Goal: Task Accomplishment & Management: Use online tool/utility

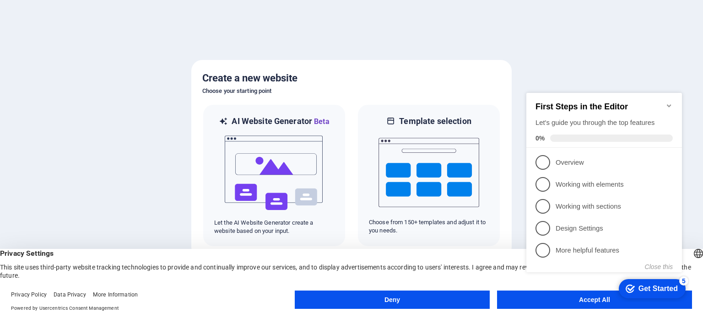
click div "checkmark Get Started 5 First Steps in the Editor Let's guide you through the t…"
drag, startPoint x: 631, startPoint y: 95, endPoint x: 583, endPoint y: 95, distance: 48.5
click at [583, 95] on div "First Steps in the Editor Let's guide you through the top features 0%" at bounding box center [604, 120] width 156 height 55
click at [354, 305] on button "Deny" at bounding box center [392, 299] width 195 height 18
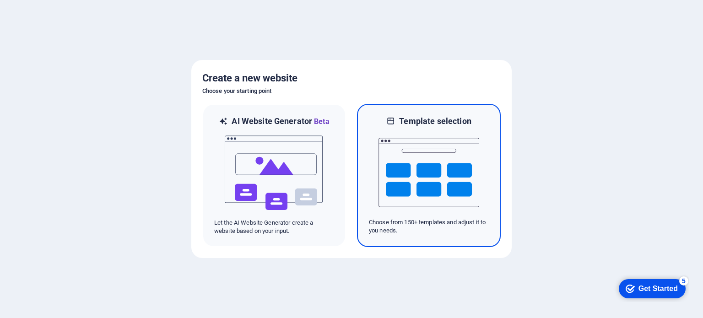
click at [401, 168] on img at bounding box center [428, 172] width 101 height 91
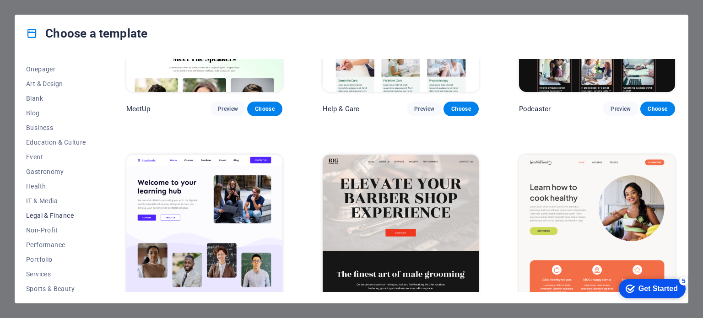
scroll to position [71, 0]
click at [46, 138] on span "Business" at bounding box center [56, 141] width 60 height 7
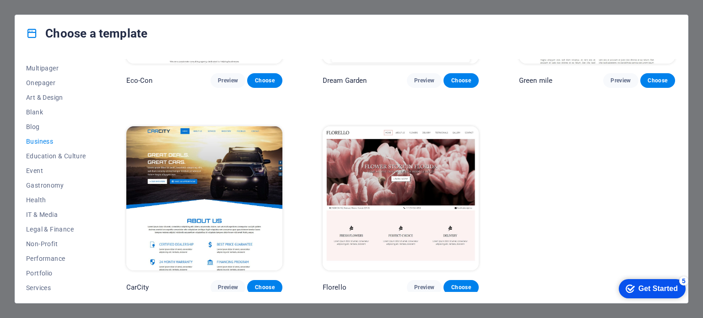
scroll to position [133, 0]
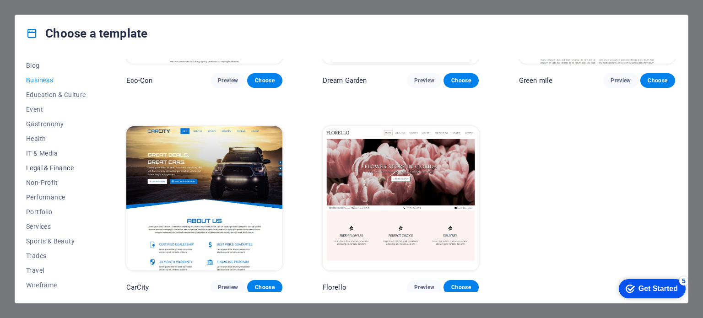
click at [55, 168] on span "Legal & Finance" at bounding box center [56, 167] width 60 height 7
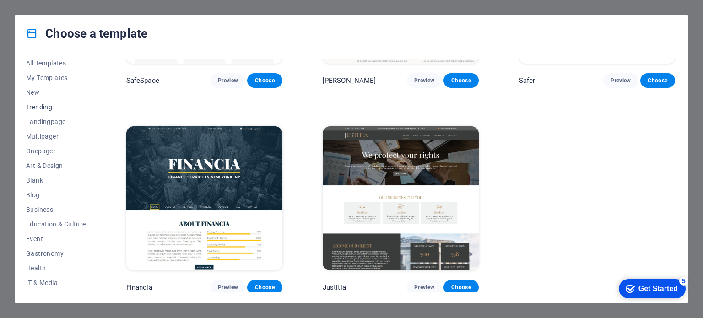
scroll to position [0, 0]
click at [53, 67] on span "All Templates" at bounding box center [56, 66] width 60 height 7
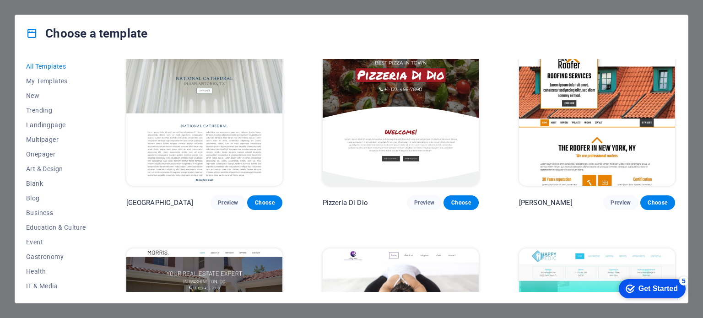
scroll to position [4164, 0]
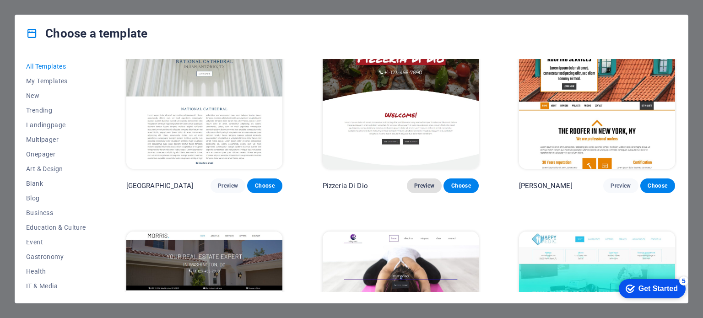
click at [424, 182] on span "Preview" at bounding box center [424, 185] width 20 height 7
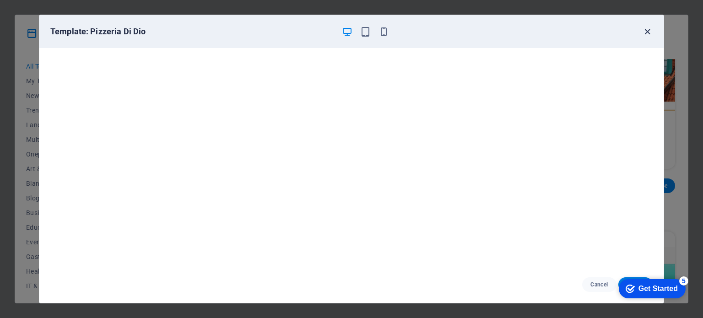
click at [645, 33] on icon "button" at bounding box center [647, 32] width 11 height 11
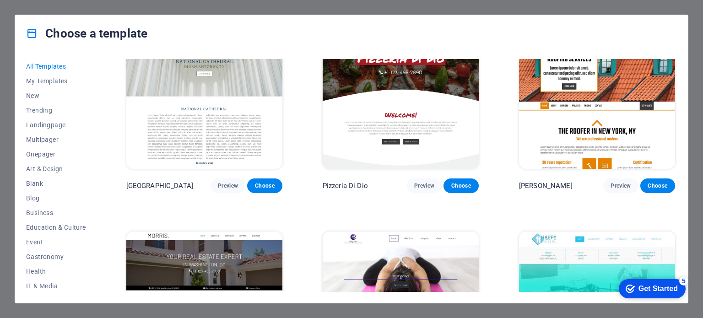
scroll to position [4103, 0]
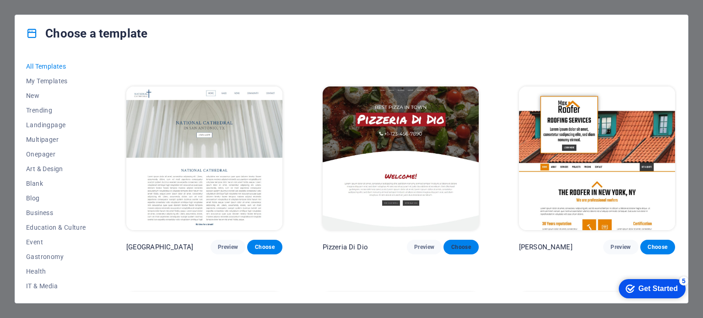
click at [467, 243] on span "Choose" at bounding box center [461, 246] width 20 height 7
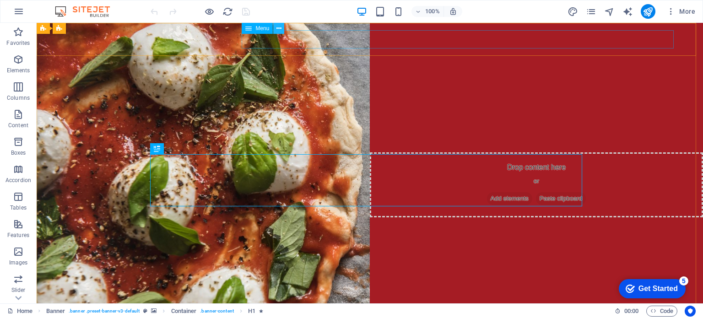
click at [279, 27] on icon at bounding box center [278, 29] width 5 height 10
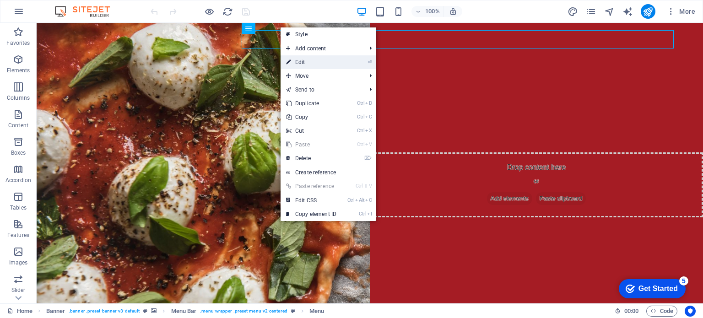
click at [304, 62] on link "⏎ Edit" at bounding box center [310, 62] width 61 height 14
select select
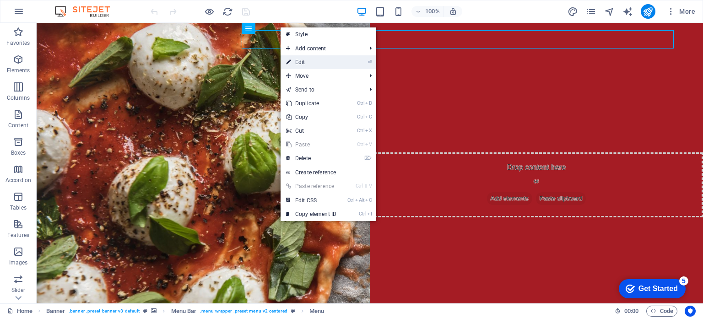
select select
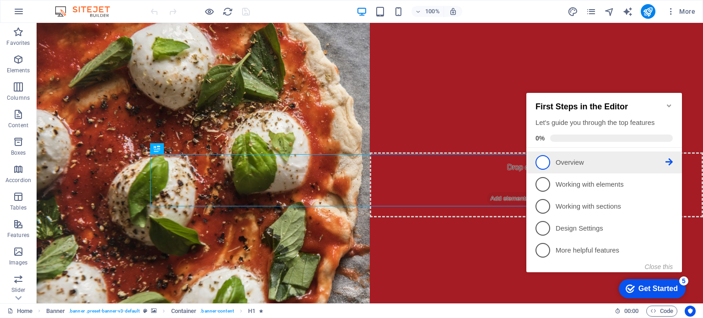
click at [542, 164] on span "1" at bounding box center [542, 162] width 15 height 15
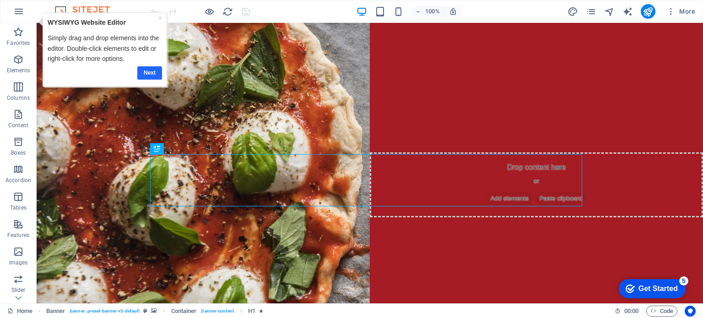
click at [153, 74] on link "Next" at bounding box center [149, 72] width 25 height 13
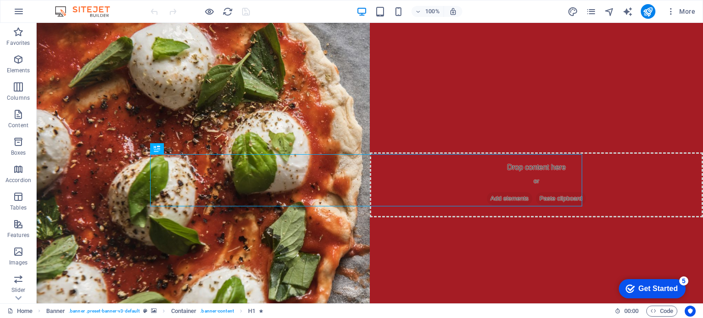
click at [659, 288] on div "Get Started" at bounding box center [657, 289] width 39 height 8
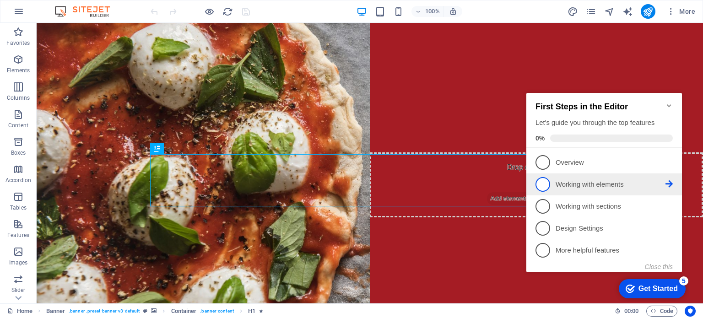
click at [542, 183] on span "2" at bounding box center [542, 184] width 15 height 15
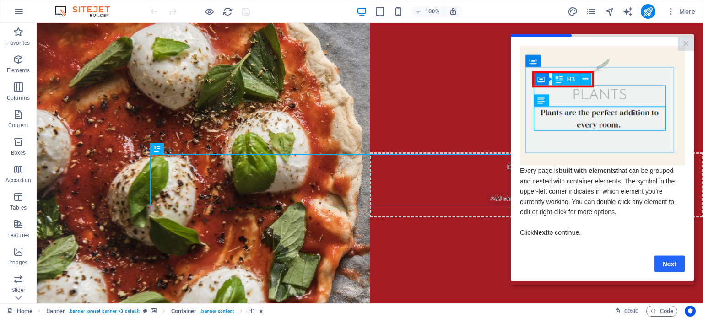
click at [671, 264] on link "Next" at bounding box center [669, 263] width 30 height 16
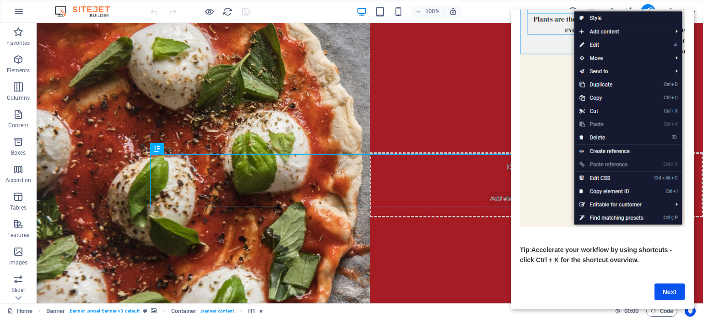
scroll to position [97, 0]
click at [668, 283] on link "Next" at bounding box center [669, 291] width 30 height 16
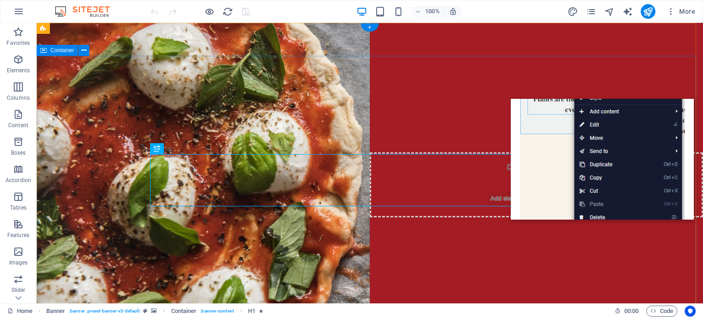
scroll to position [0, 0]
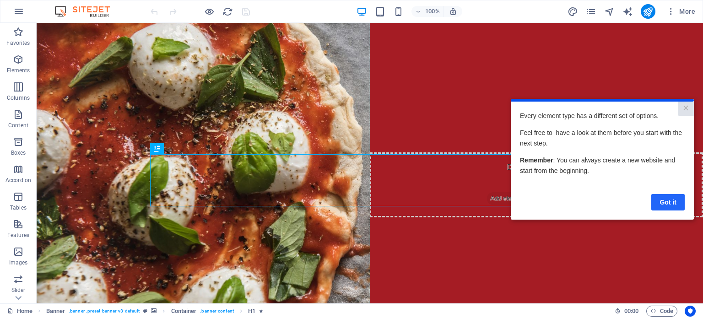
click at [666, 203] on link "Got it" at bounding box center [667, 201] width 33 height 16
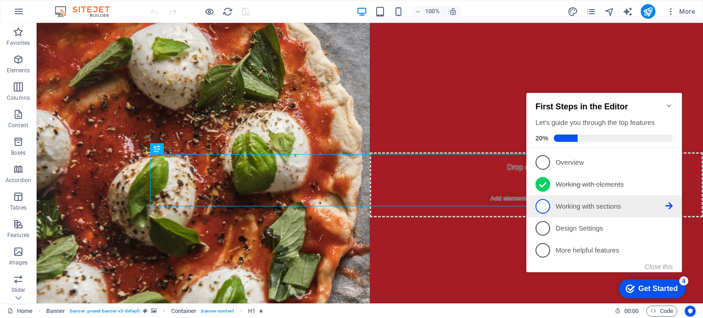
click at [543, 203] on span "3" at bounding box center [542, 206] width 15 height 15
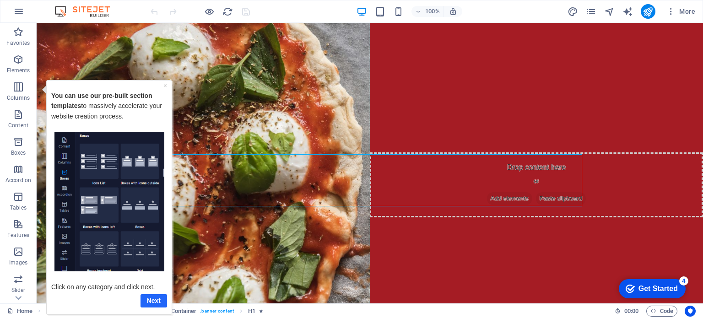
click at [149, 300] on link "Next" at bounding box center [153, 300] width 27 height 13
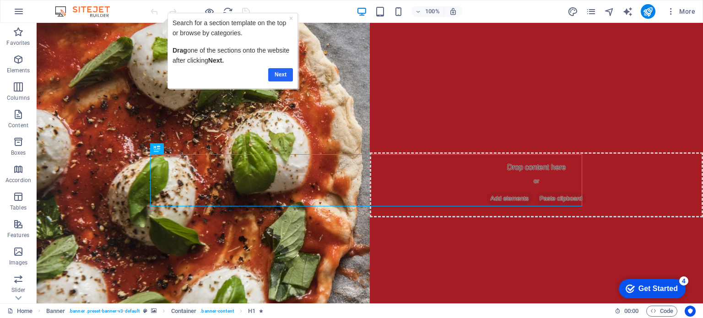
click at [276, 74] on link "Next" at bounding box center [280, 74] width 25 height 13
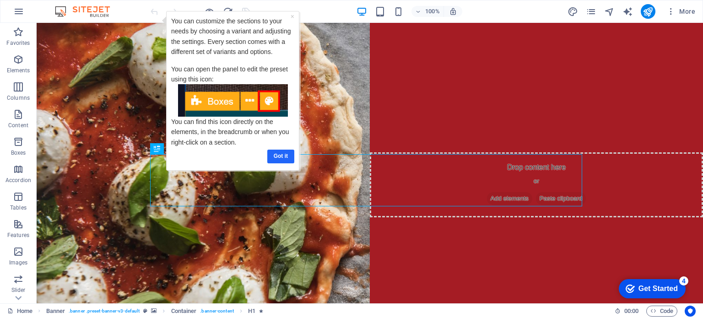
click at [279, 153] on link "Got it" at bounding box center [280, 155] width 27 height 13
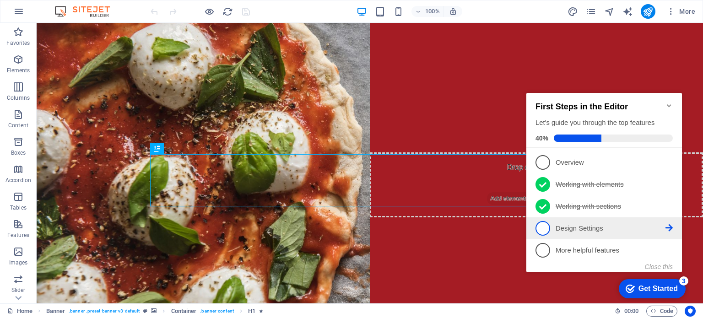
click at [571, 224] on p "Design Settings - incomplete" at bounding box center [610, 229] width 110 height 10
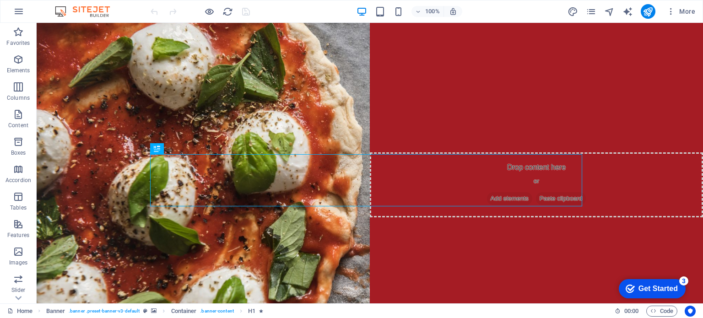
click at [653, 290] on div "Get Started" at bounding box center [657, 289] width 39 height 8
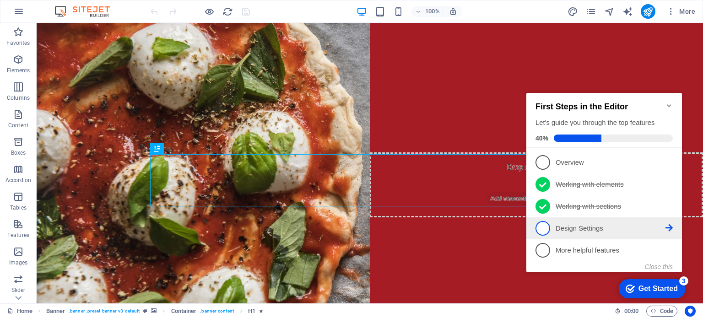
click at [582, 224] on p "Design Settings - incomplete" at bounding box center [610, 229] width 110 height 10
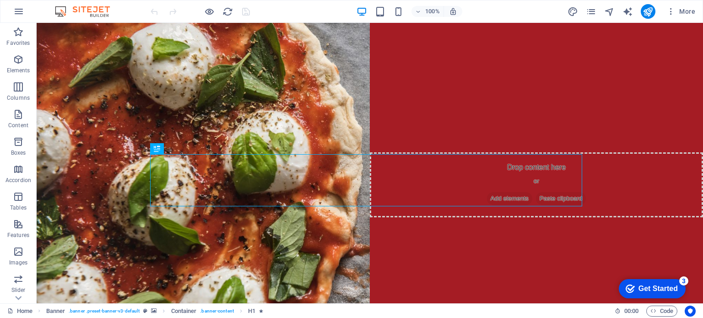
click at [673, 286] on div "Get Started" at bounding box center [657, 289] width 39 height 8
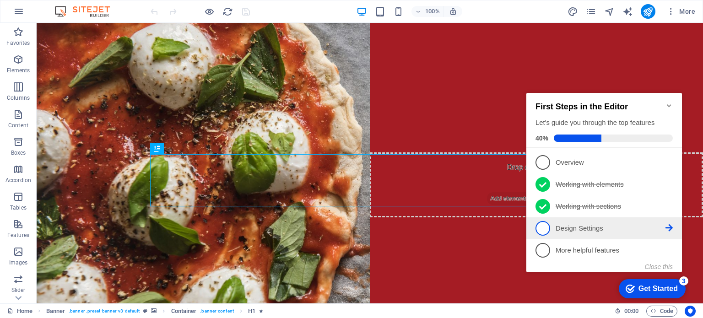
click at [670, 166] on icon at bounding box center [668, 161] width 7 height 7
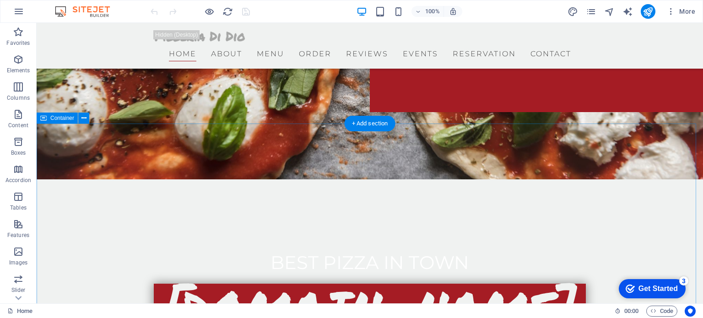
scroll to position [183, 0]
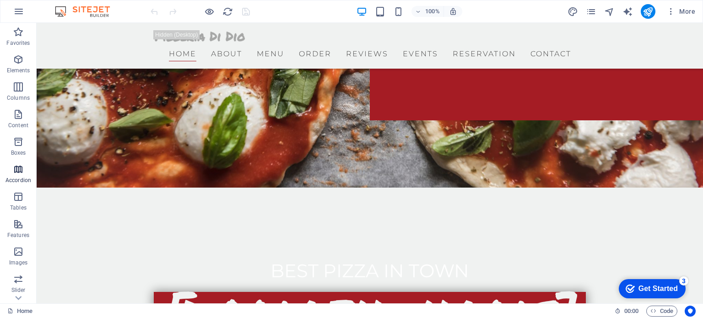
click at [22, 170] on icon "button" at bounding box center [18, 169] width 11 height 11
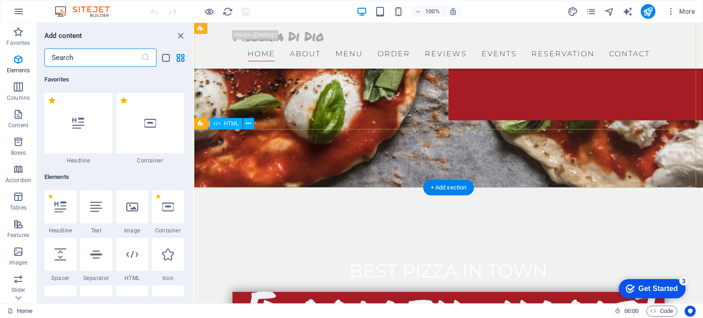
scroll to position [2920, 0]
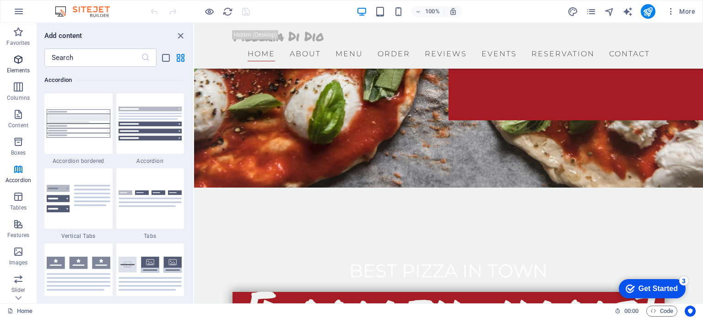
click at [24, 64] on icon "button" at bounding box center [18, 59] width 11 height 11
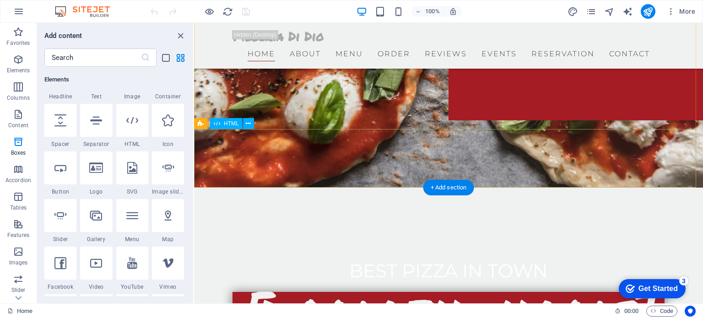
scroll to position [97, 0]
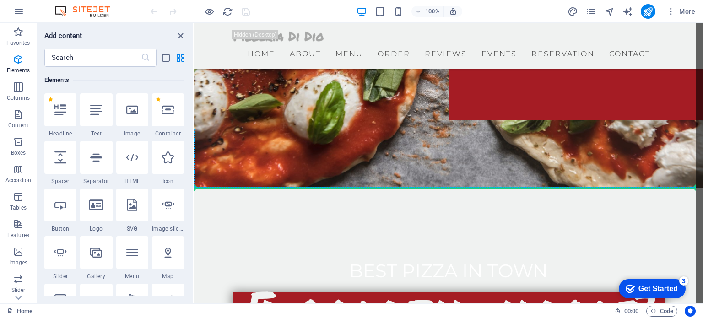
select select "xMidYMid"
select select "px"
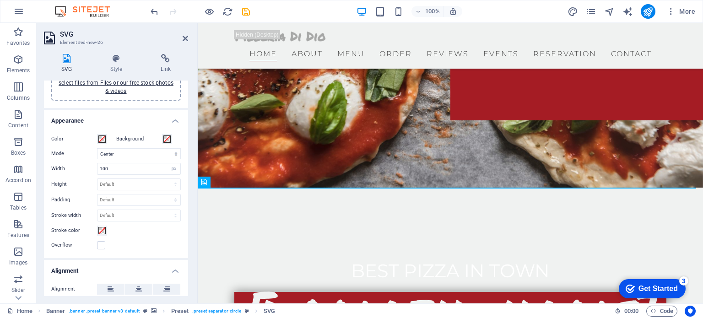
scroll to position [0, 0]
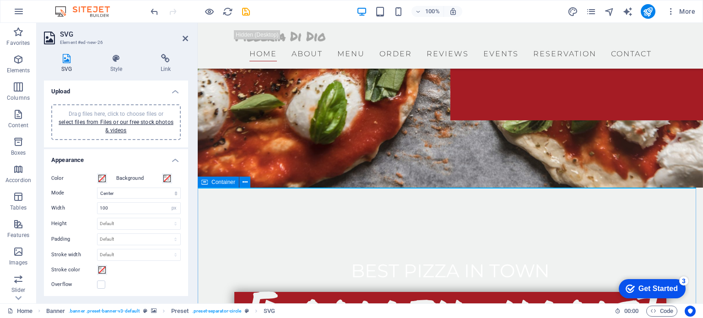
drag, startPoint x: 216, startPoint y: 165, endPoint x: 315, endPoint y: 191, distance: 102.3
click at [250, 124] on icon at bounding box center [251, 124] width 5 height 10
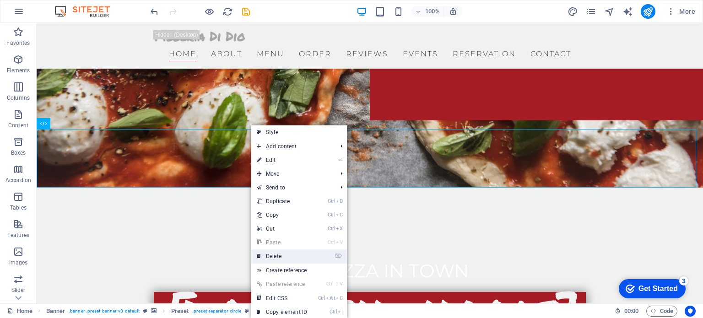
click at [278, 255] on link "⌦ Delete" at bounding box center [281, 256] width 61 height 14
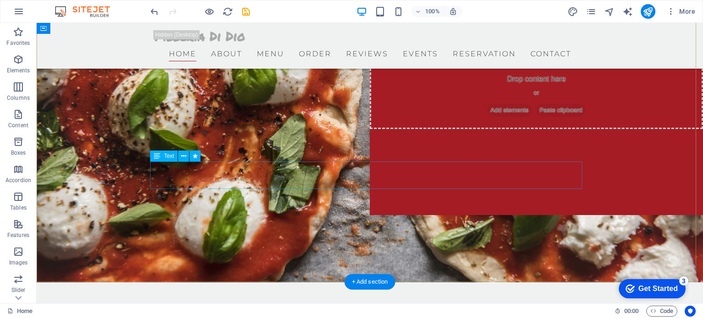
scroll to position [122, 0]
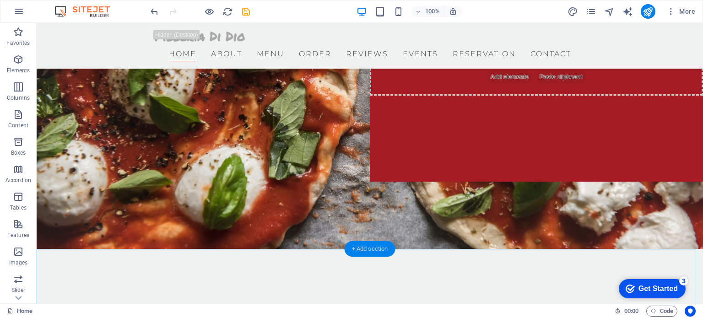
drag, startPoint x: 17, startPoint y: 144, endPoint x: 360, endPoint y: 245, distance: 357.6
click at [360, 245] on section "Favorites Elements Columns Content Boxes Accordion Tables Features Images Slide…" at bounding box center [351, 163] width 703 height 280
drag, startPoint x: 374, startPoint y: 247, endPoint x: 176, endPoint y: 225, distance: 199.2
click at [374, 247] on div "+ Add section" at bounding box center [369, 249] width 51 height 16
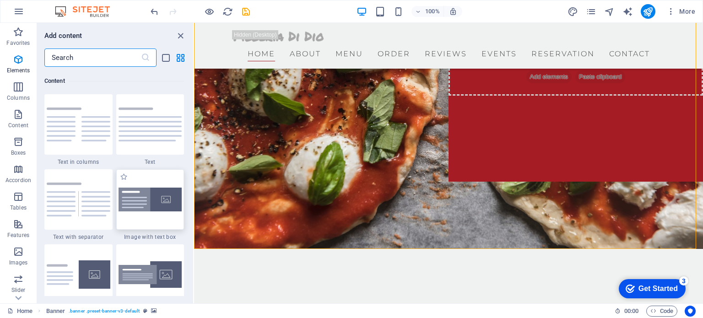
scroll to position [1601, 0]
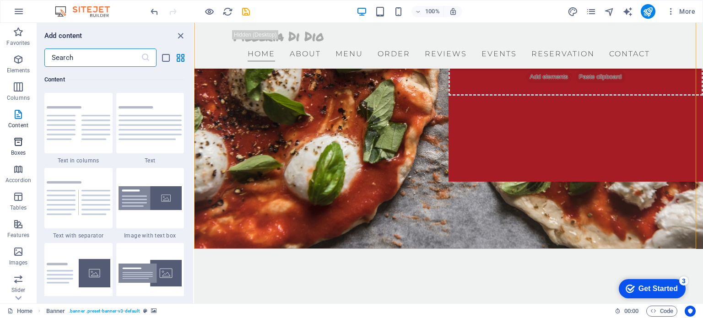
click at [18, 143] on icon "button" at bounding box center [18, 141] width 11 height 11
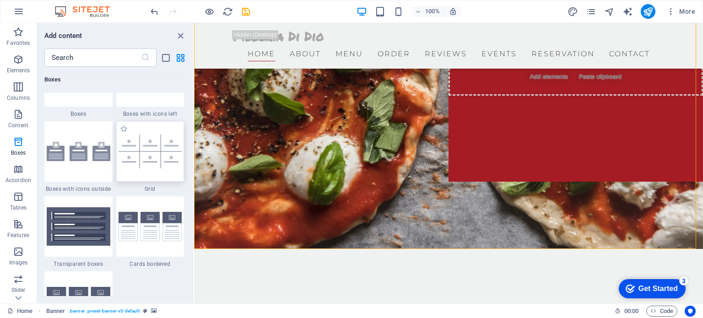
scroll to position [2584, 0]
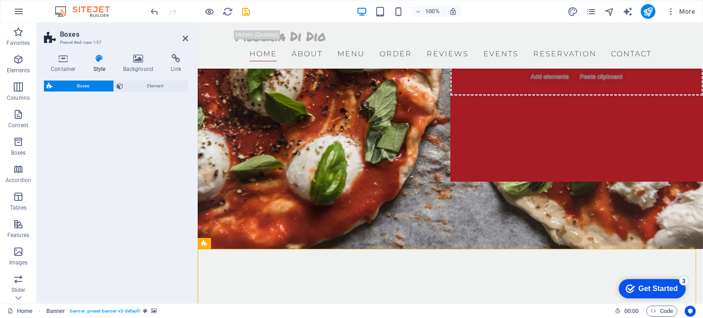
select select "rem"
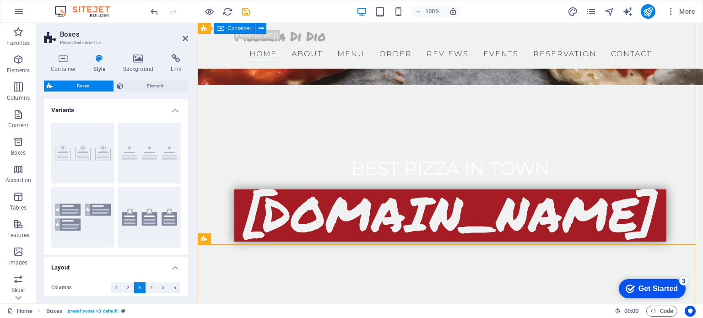
scroll to position [305, 0]
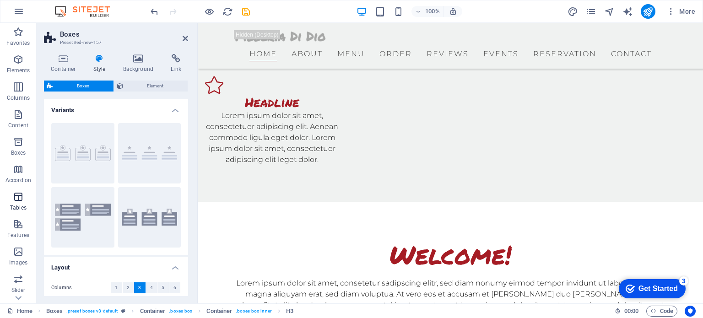
scroll to position [122, 0]
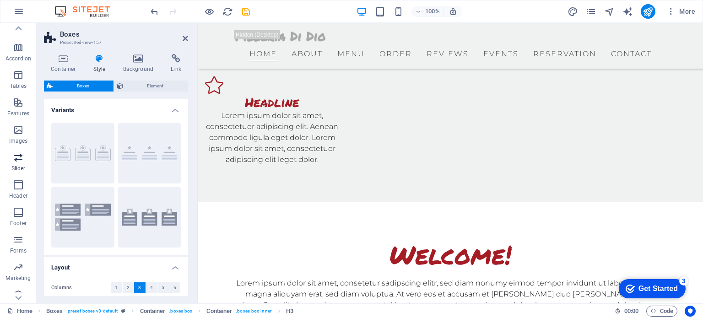
click at [20, 158] on icon "button" at bounding box center [18, 157] width 11 height 11
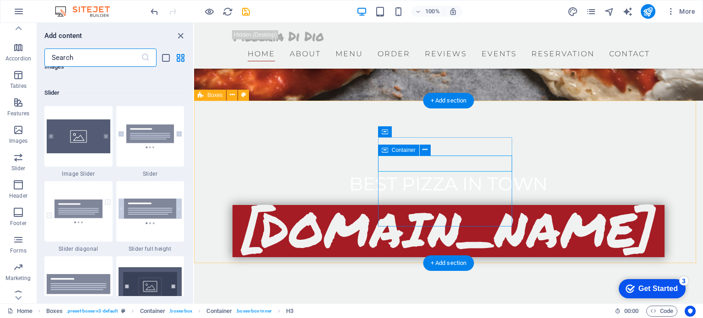
scroll to position [5185, 0]
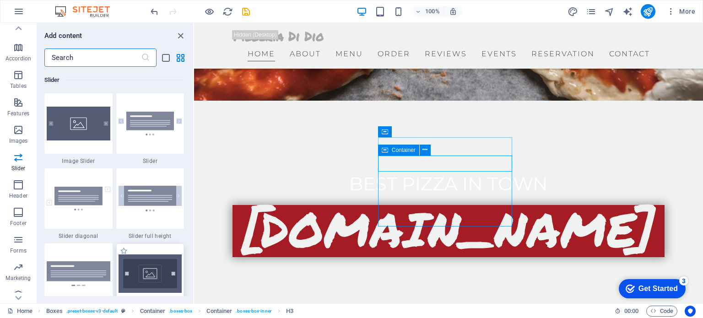
click at [161, 282] on img at bounding box center [150, 273] width 64 height 38
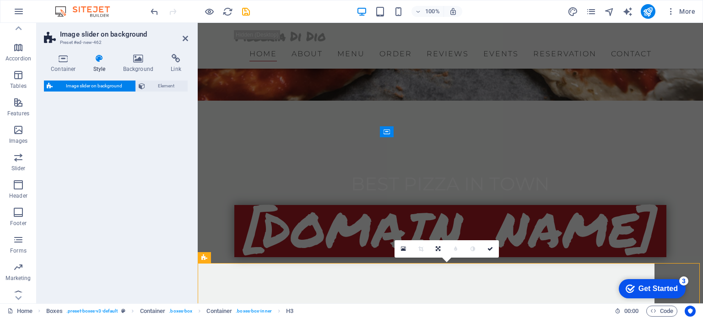
select select "rem"
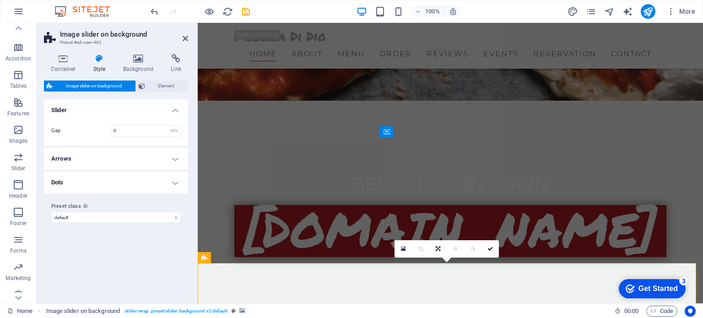
click at [173, 159] on h4 "Arrows" at bounding box center [116, 159] width 144 height 22
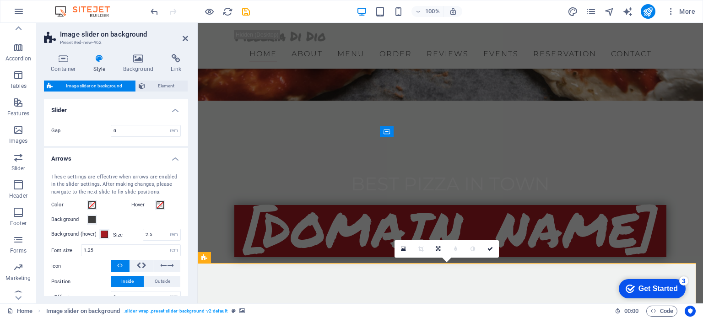
click at [173, 159] on h4 "Arrows" at bounding box center [116, 156] width 144 height 16
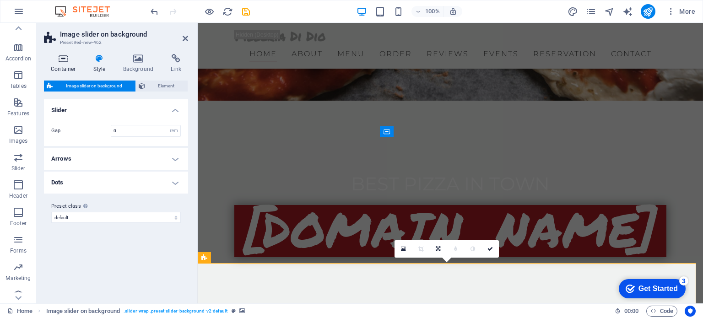
click at [65, 64] on h4 "Container" at bounding box center [65, 63] width 43 height 19
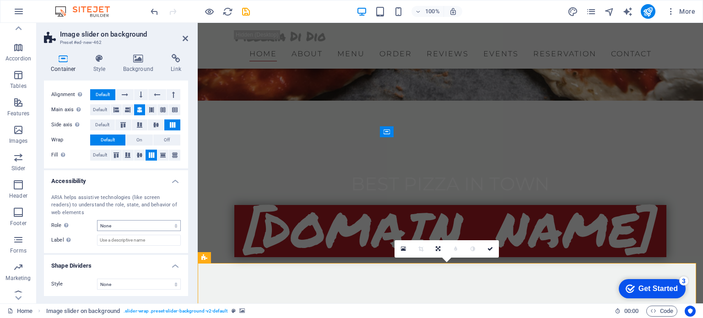
scroll to position [16, 0]
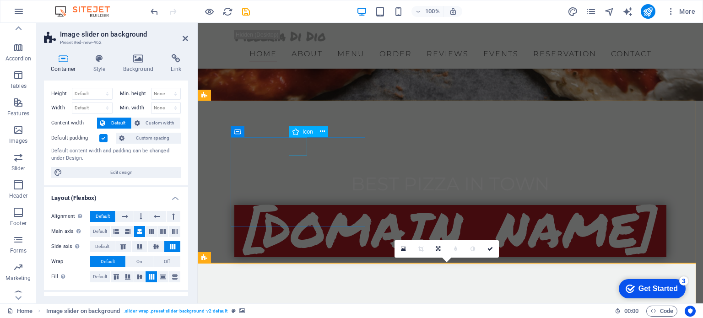
click at [300, 133] on div "Icon" at bounding box center [303, 131] width 28 height 11
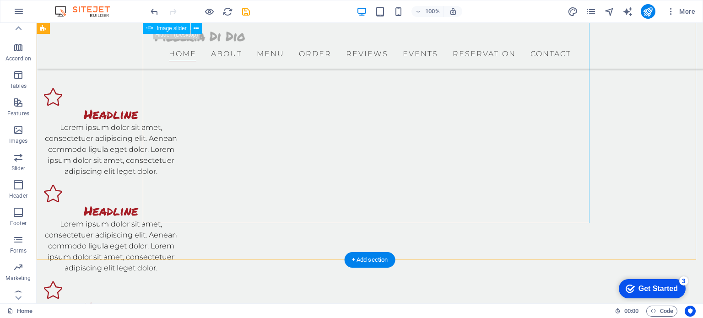
scroll to position [514, 0]
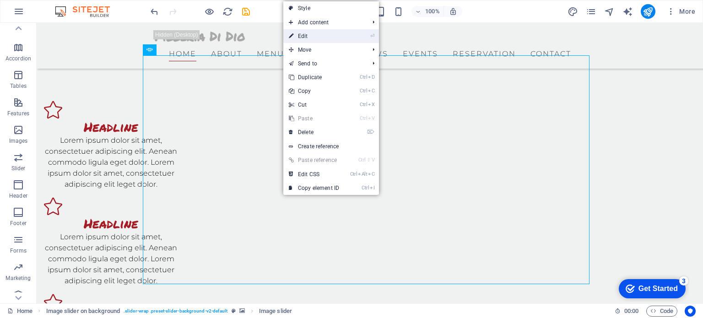
click at [308, 37] on link "⏎ Edit" at bounding box center [313, 36] width 61 height 14
select select "px"
select select "ms"
select select "s"
select select "progressive"
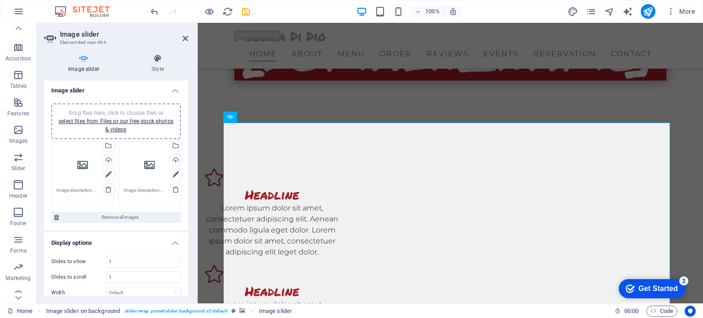
scroll to position [0, 0]
click at [120, 124] on link "select files from Files or our free stock photos & videos" at bounding box center [116, 126] width 115 height 15
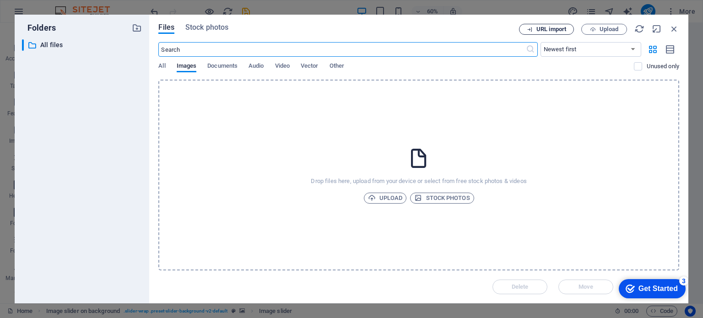
click at [553, 31] on span "URL import" at bounding box center [551, 29] width 30 height 5
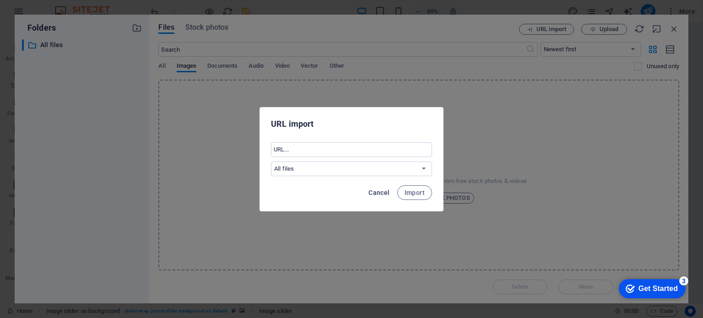
drag, startPoint x: 383, startPoint y: 194, endPoint x: 395, endPoint y: 185, distance: 15.4
click at [383, 194] on span "Cancel" at bounding box center [378, 192] width 21 height 7
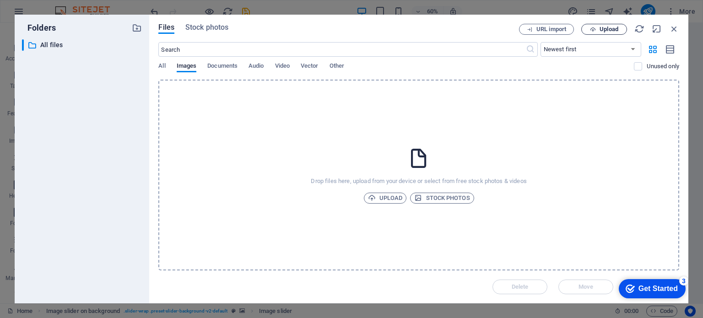
click at [602, 31] on span "Upload" at bounding box center [608, 29] width 19 height 5
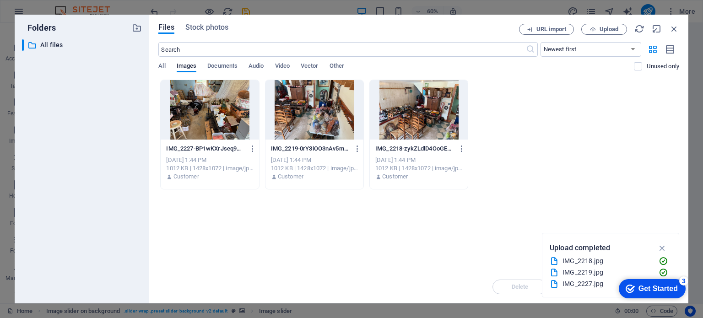
click at [659, 289] on div "Get Started" at bounding box center [657, 289] width 39 height 8
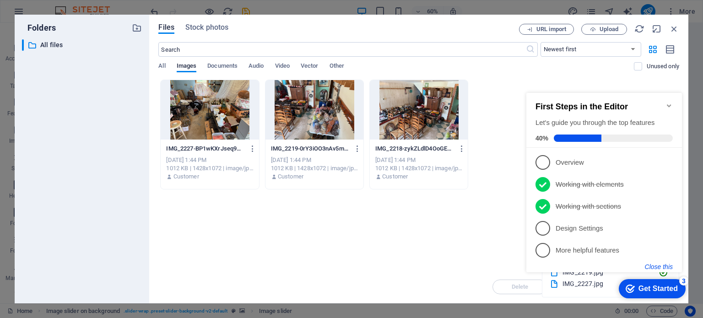
click at [665, 266] on button "Close this" at bounding box center [659, 266] width 28 height 7
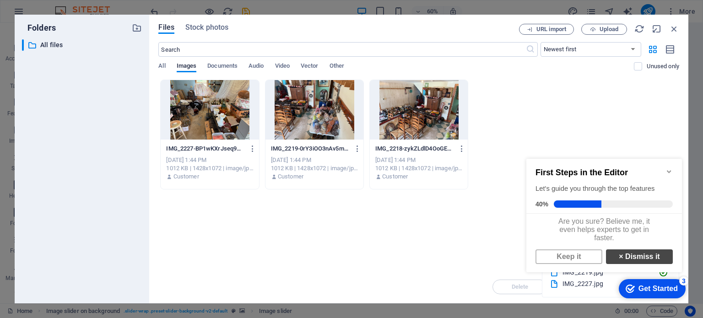
scroll to position [5, 0]
click at [625, 256] on link "× Dismiss it" at bounding box center [639, 256] width 67 height 15
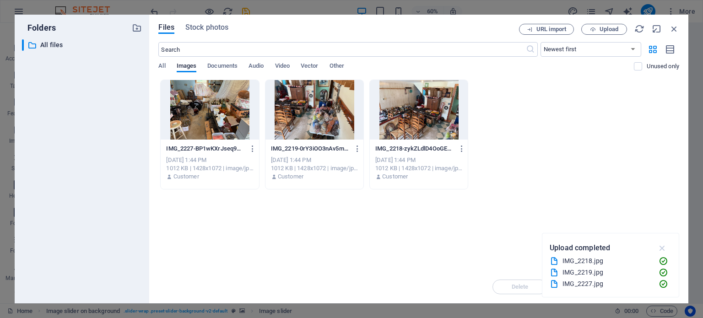
click at [662, 248] on icon "button" at bounding box center [662, 248] width 11 height 10
click at [657, 291] on div "Delete Move Insert" at bounding box center [418, 282] width 521 height 24
click at [656, 288] on div "Delete Move Insert" at bounding box center [418, 282] width 521 height 24
click at [236, 151] on p "IMG_2227-BP1wKXrJseq9Ohlgwyg6yQ.jpg" at bounding box center [205, 149] width 79 height 8
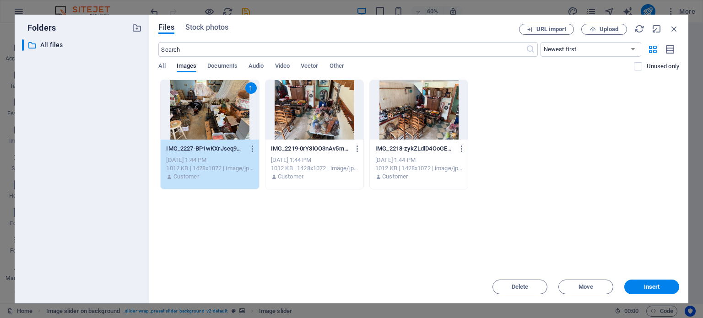
click at [323, 174] on div "Customer" at bounding box center [314, 176] width 87 height 8
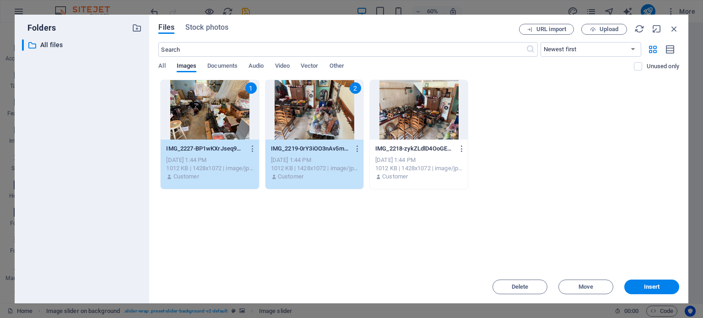
click at [409, 172] on div "Customer" at bounding box center [418, 176] width 87 height 8
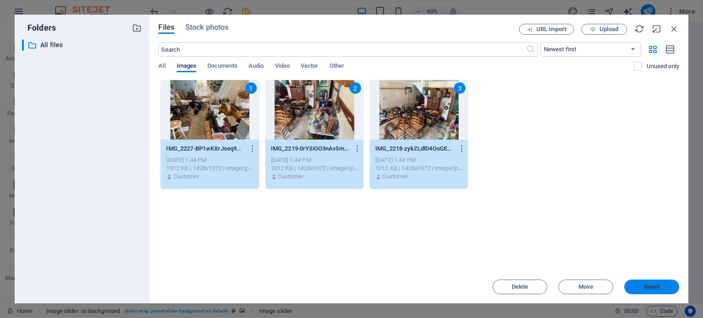
click at [653, 286] on span "Insert" at bounding box center [652, 286] width 16 height 5
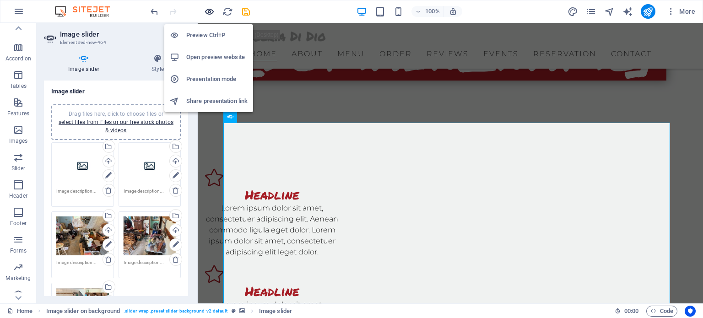
click at [208, 10] on icon "button" at bounding box center [209, 11] width 11 height 11
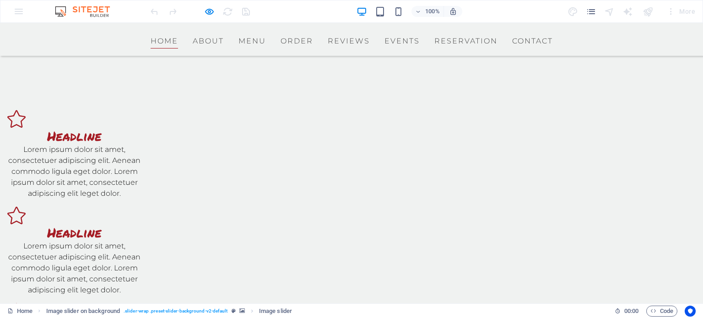
scroll to position [507, 0]
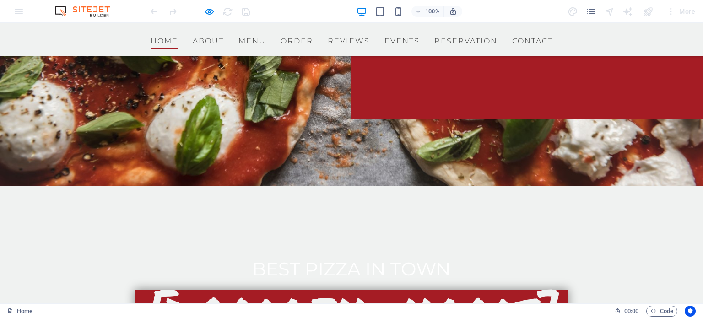
scroll to position [386, 0]
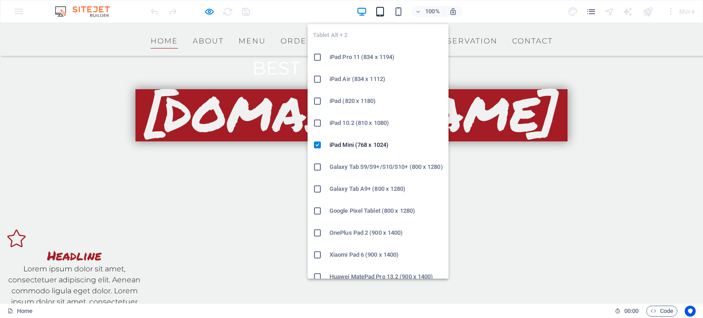
click at [384, 10] on icon "button" at bounding box center [380, 11] width 11 height 11
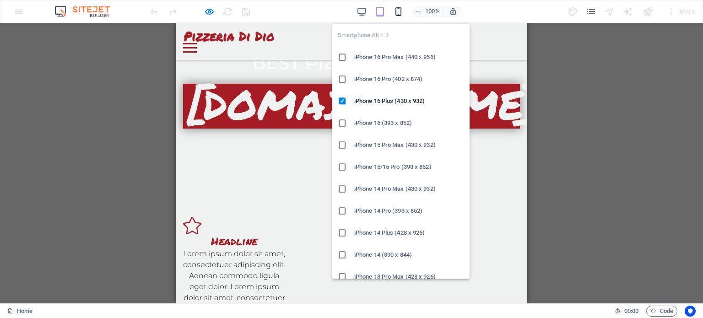
click at [397, 11] on icon "button" at bounding box center [398, 11] width 11 height 11
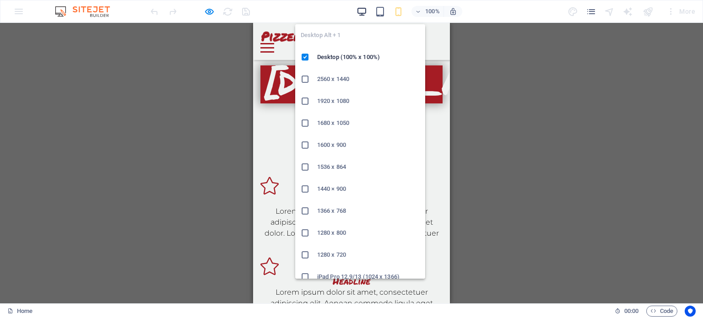
click at [362, 9] on icon "button" at bounding box center [361, 11] width 11 height 11
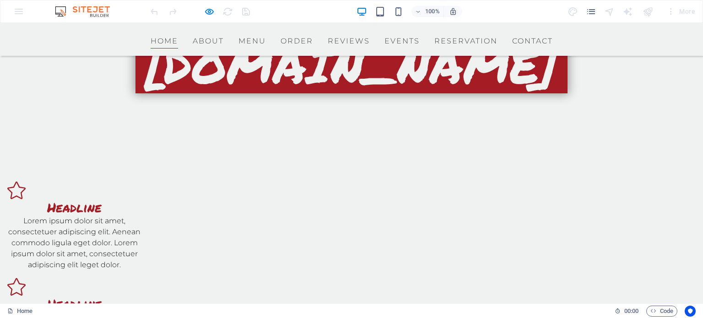
scroll to position [434, 0]
drag, startPoint x: 375, startPoint y: 151, endPoint x: 279, endPoint y: 185, distance: 102.0
